Goal: Navigation & Orientation: Find specific page/section

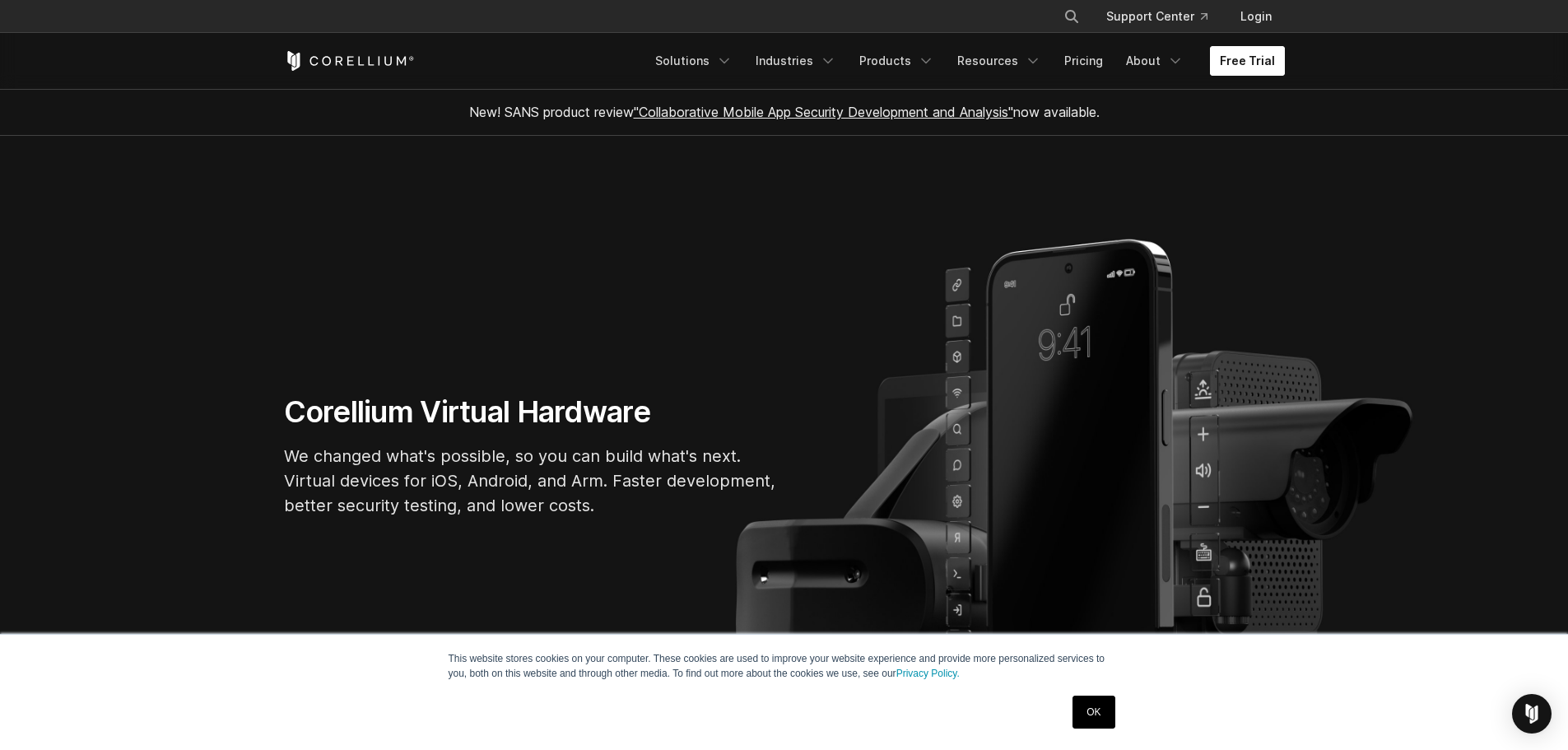
click at [1241, 64] on link "Free Trial" at bounding box center [1247, 60] width 75 height 30
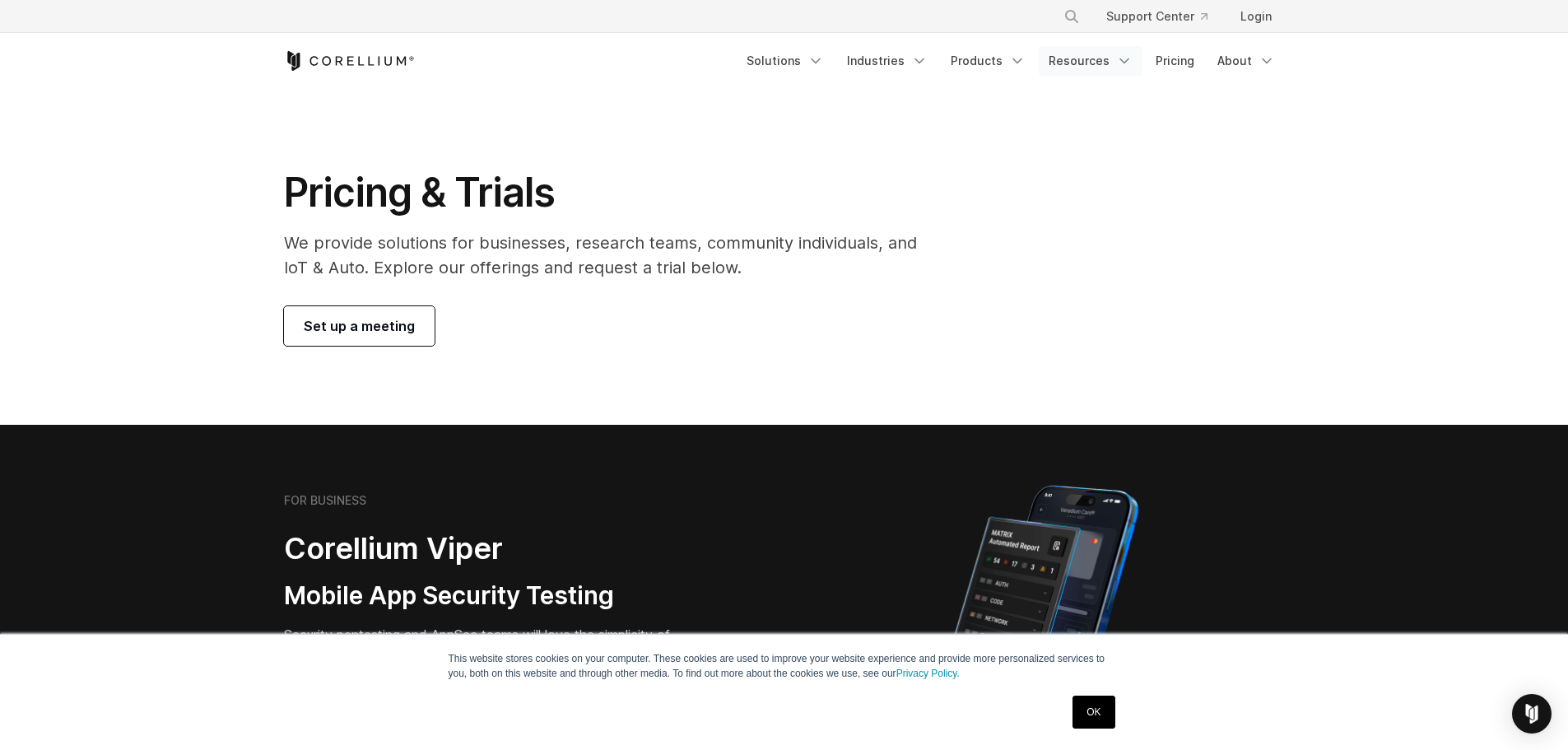
click at [1076, 69] on link "Resources" at bounding box center [1090, 60] width 104 height 30
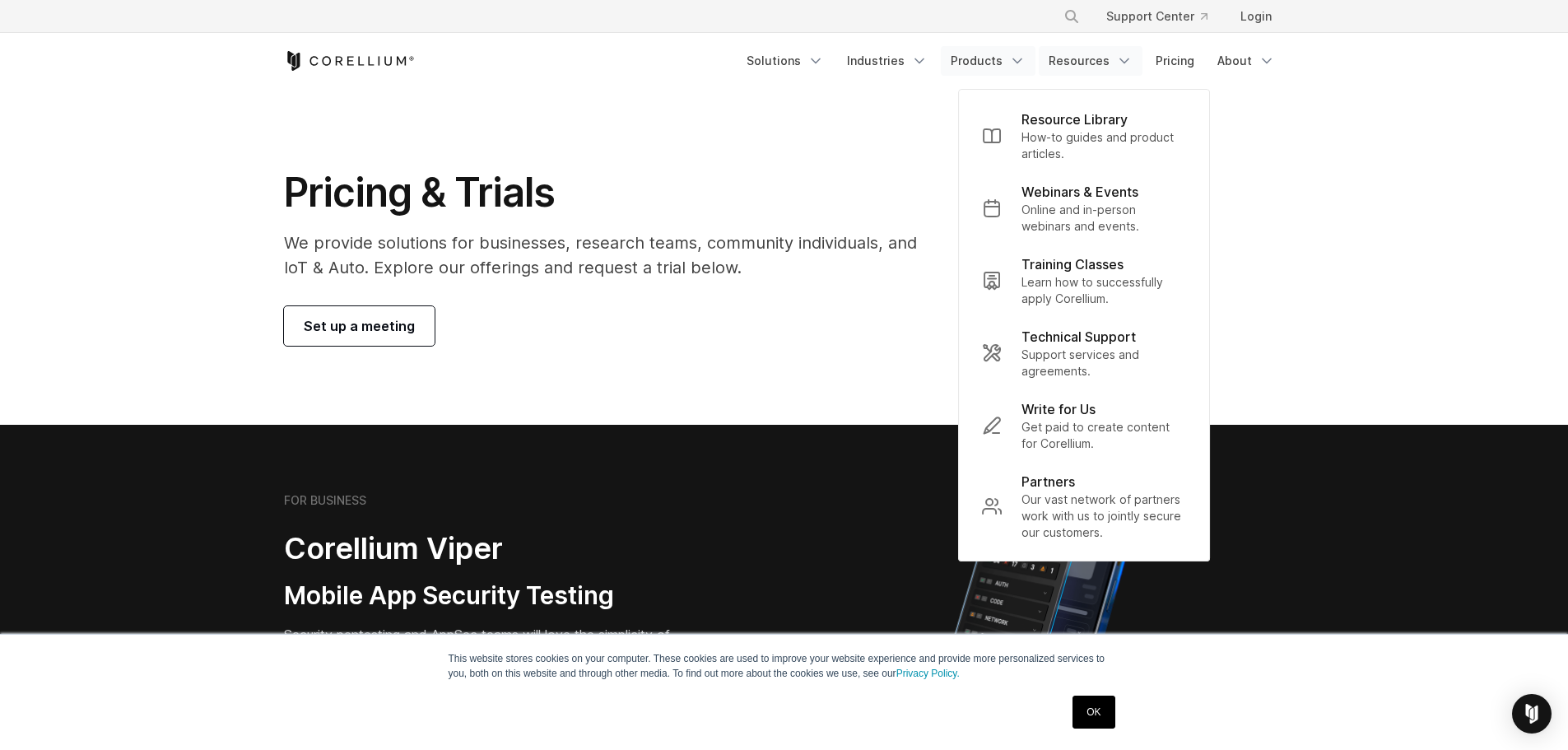
click at [989, 55] on link "Products" at bounding box center [988, 60] width 95 height 30
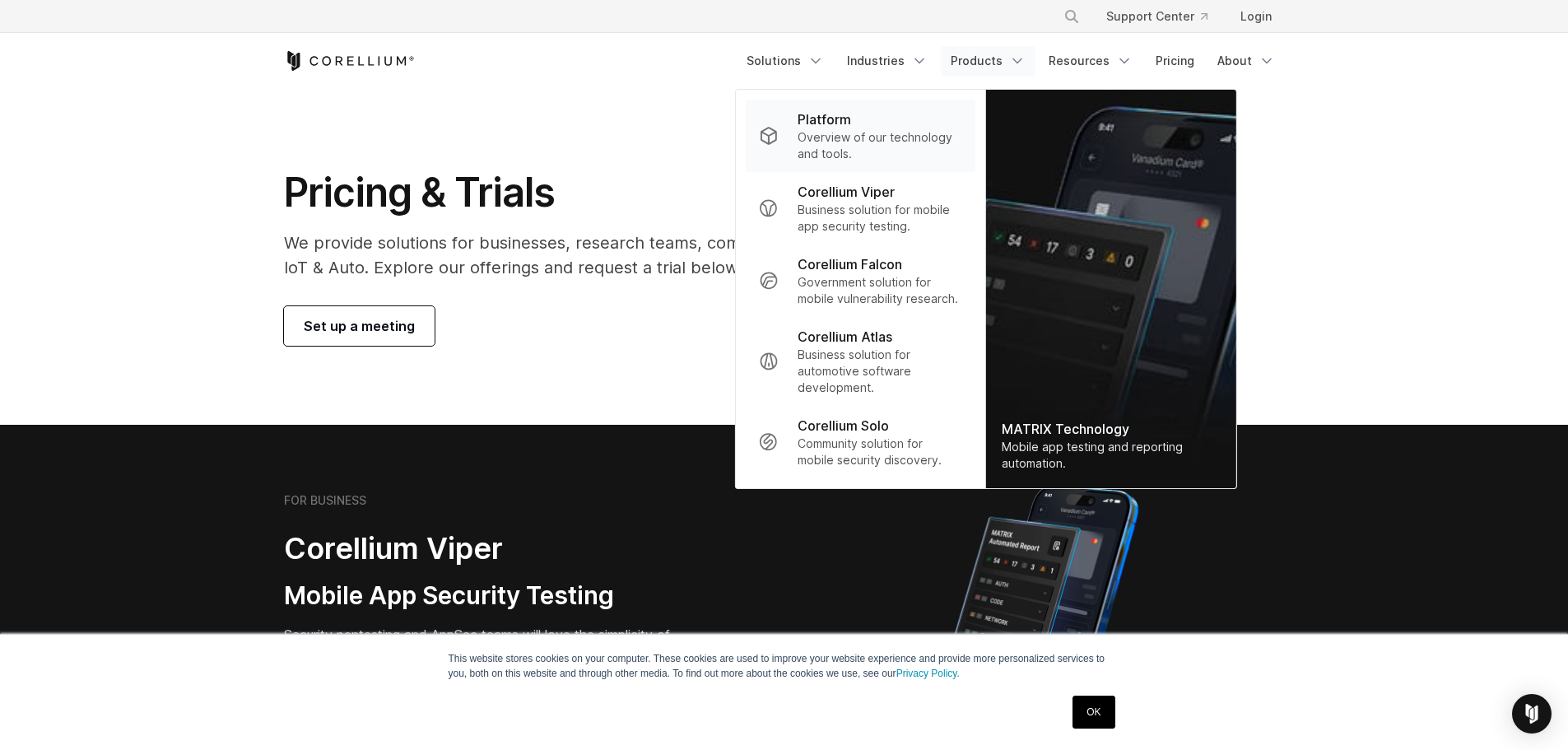
click at [850, 131] on p "Overview of our technology and tools." at bounding box center [879, 145] width 164 height 33
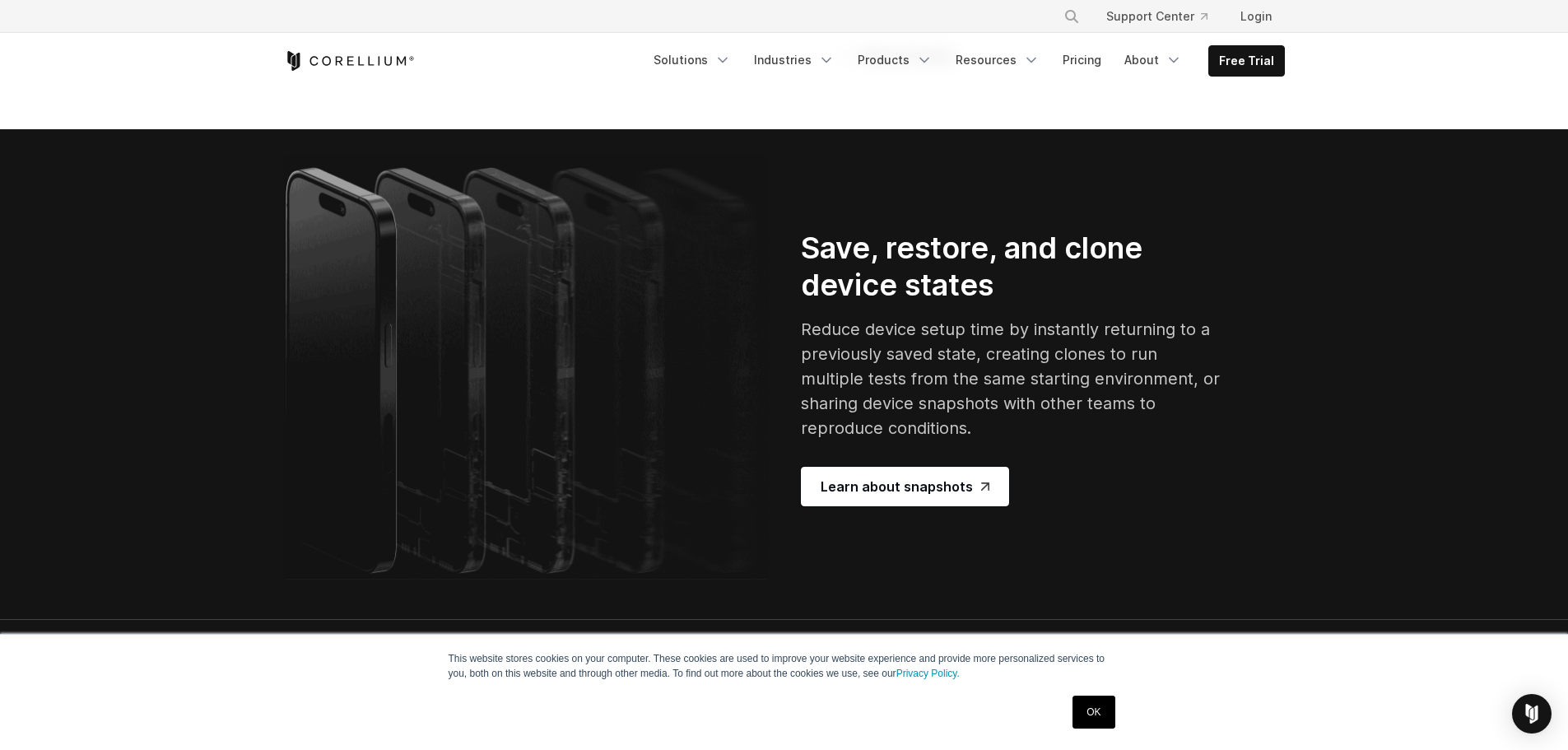
scroll to position [2969, 0]
